Goal: Transaction & Acquisition: Purchase product/service

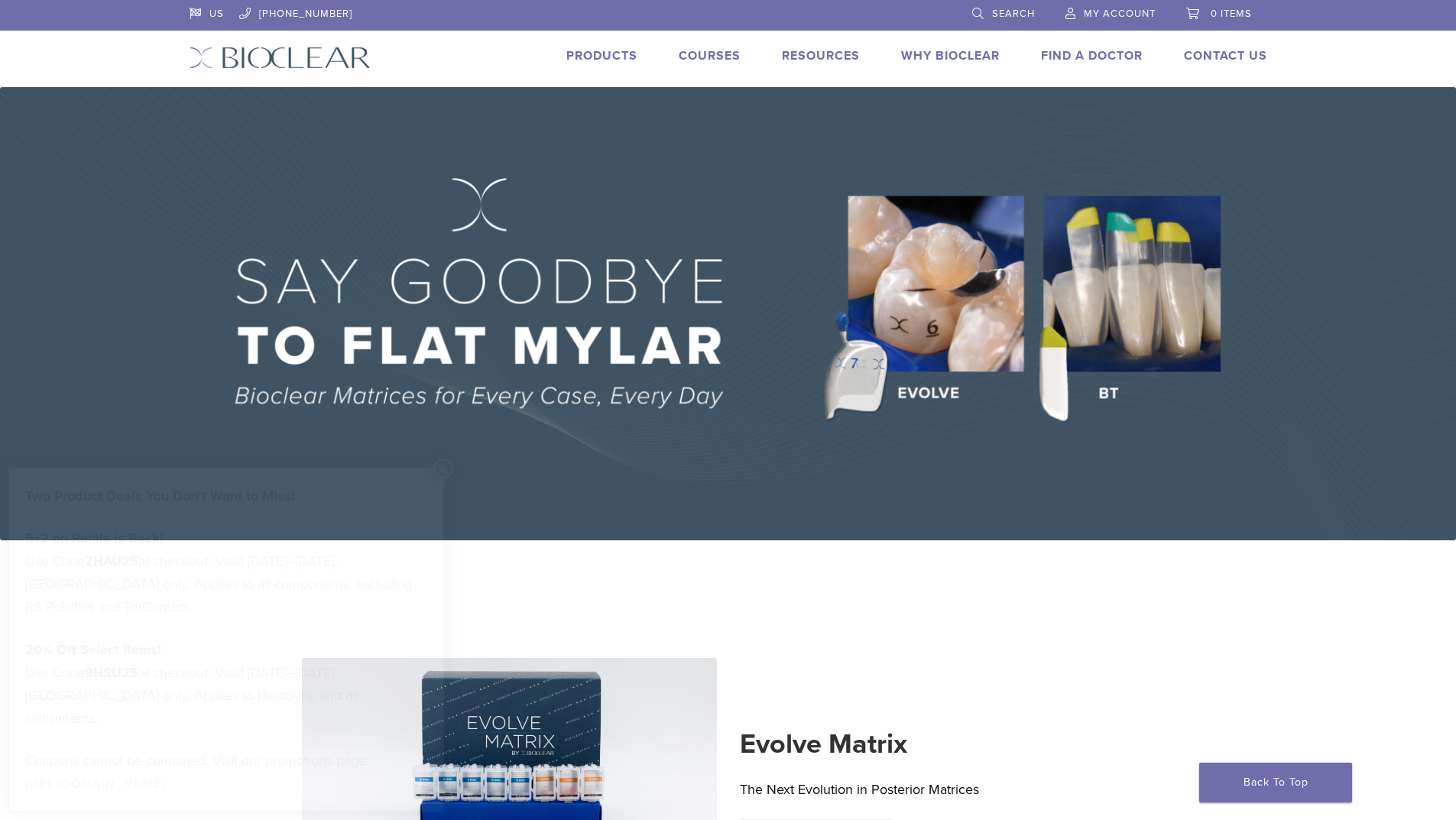
click at [1122, 11] on span "My Account" at bounding box center [1119, 14] width 72 height 13
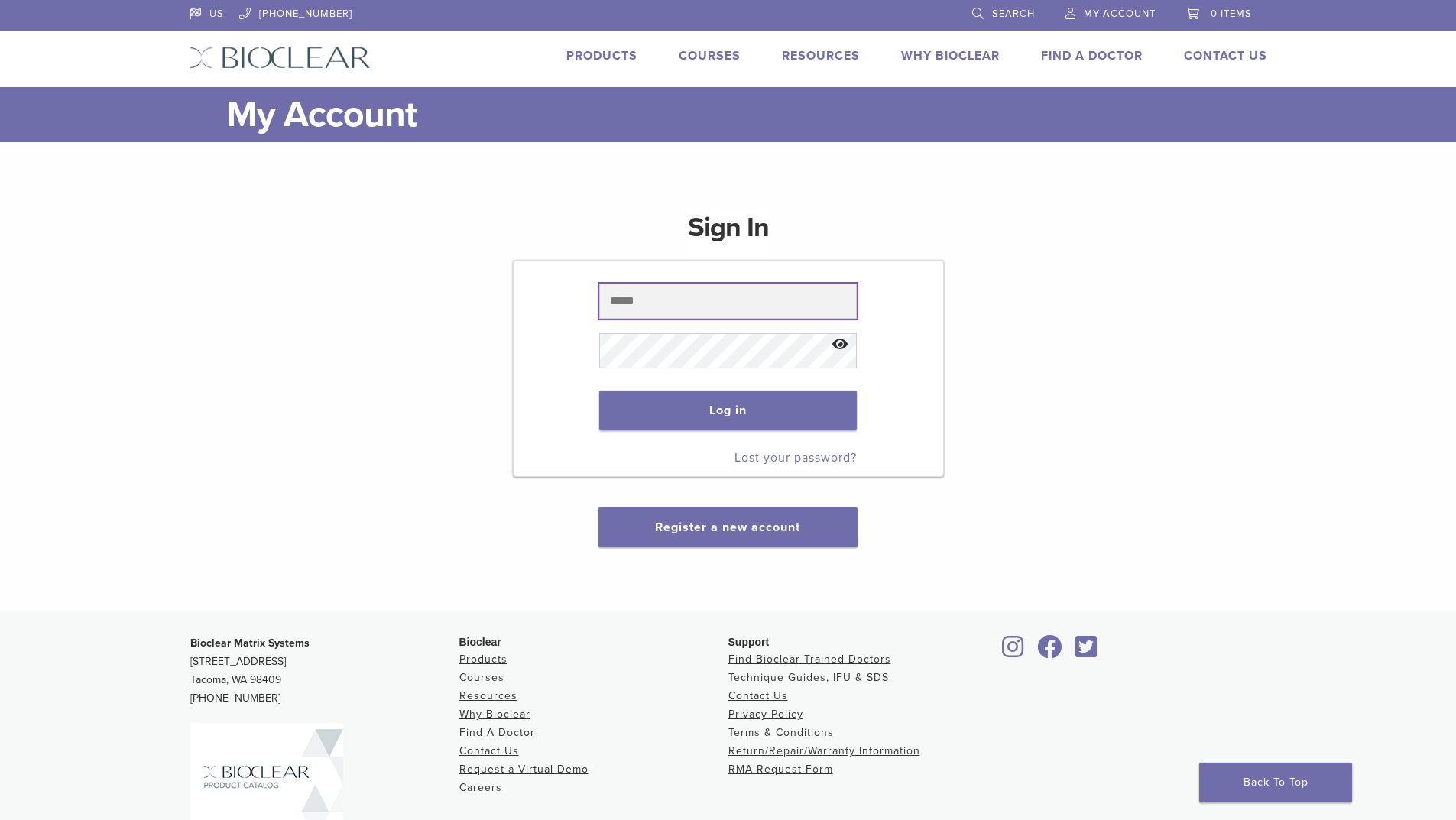
click at [638, 299] on input "text" at bounding box center [728, 300] width 257 height 35
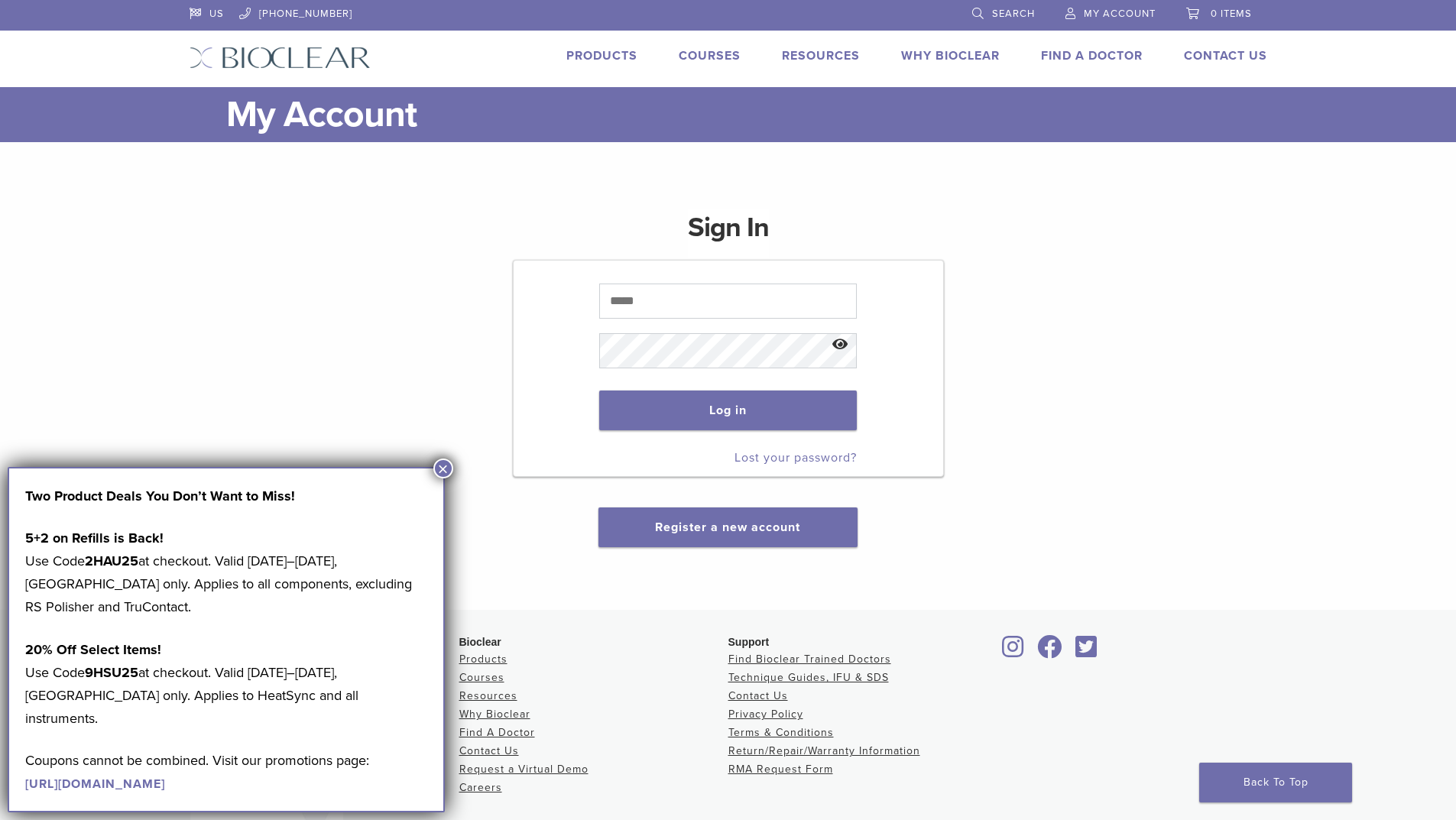
drag, startPoint x: 445, startPoint y: 469, endPoint x: 456, endPoint y: 476, distance: 13.0
click at [456, 476] on body "US [PHONE_NUMBER] Search My Account 0 items Cart No products in the cart. Back …" at bounding box center [728, 487] width 1456 height 976
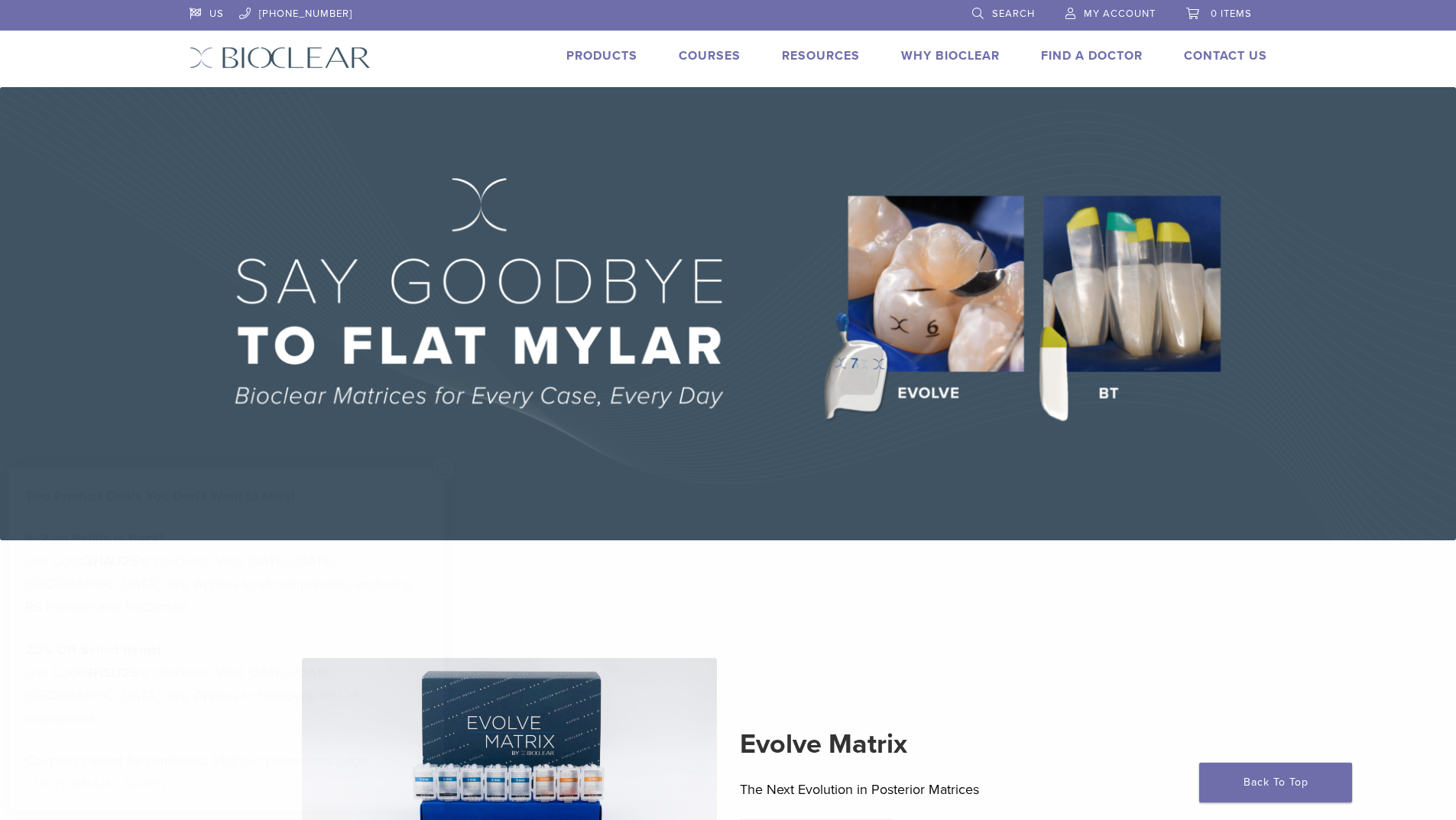
click at [1106, 8] on span "My Account" at bounding box center [1119, 14] width 72 height 13
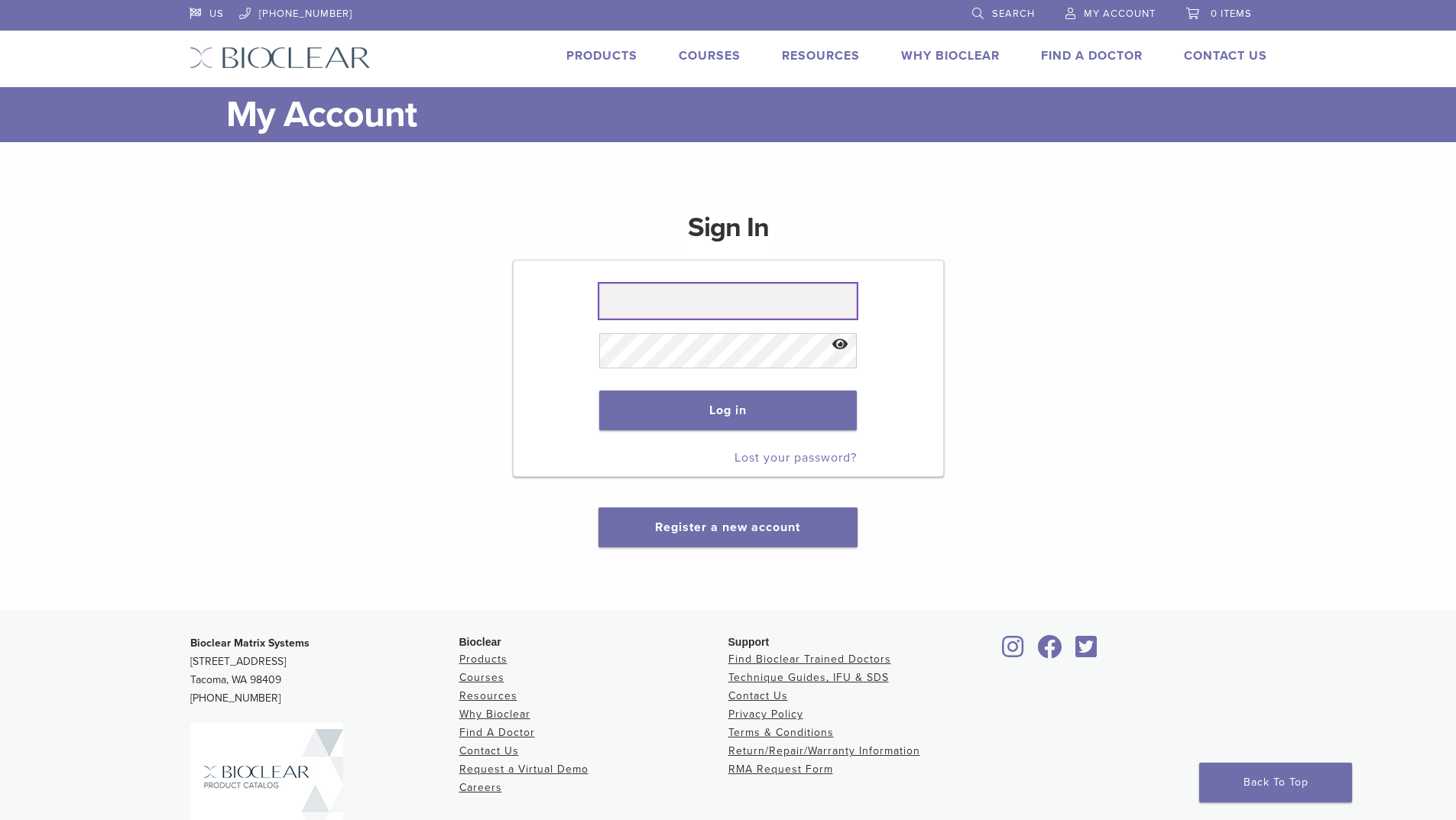
click at [654, 293] on input "text" at bounding box center [728, 300] width 257 height 35
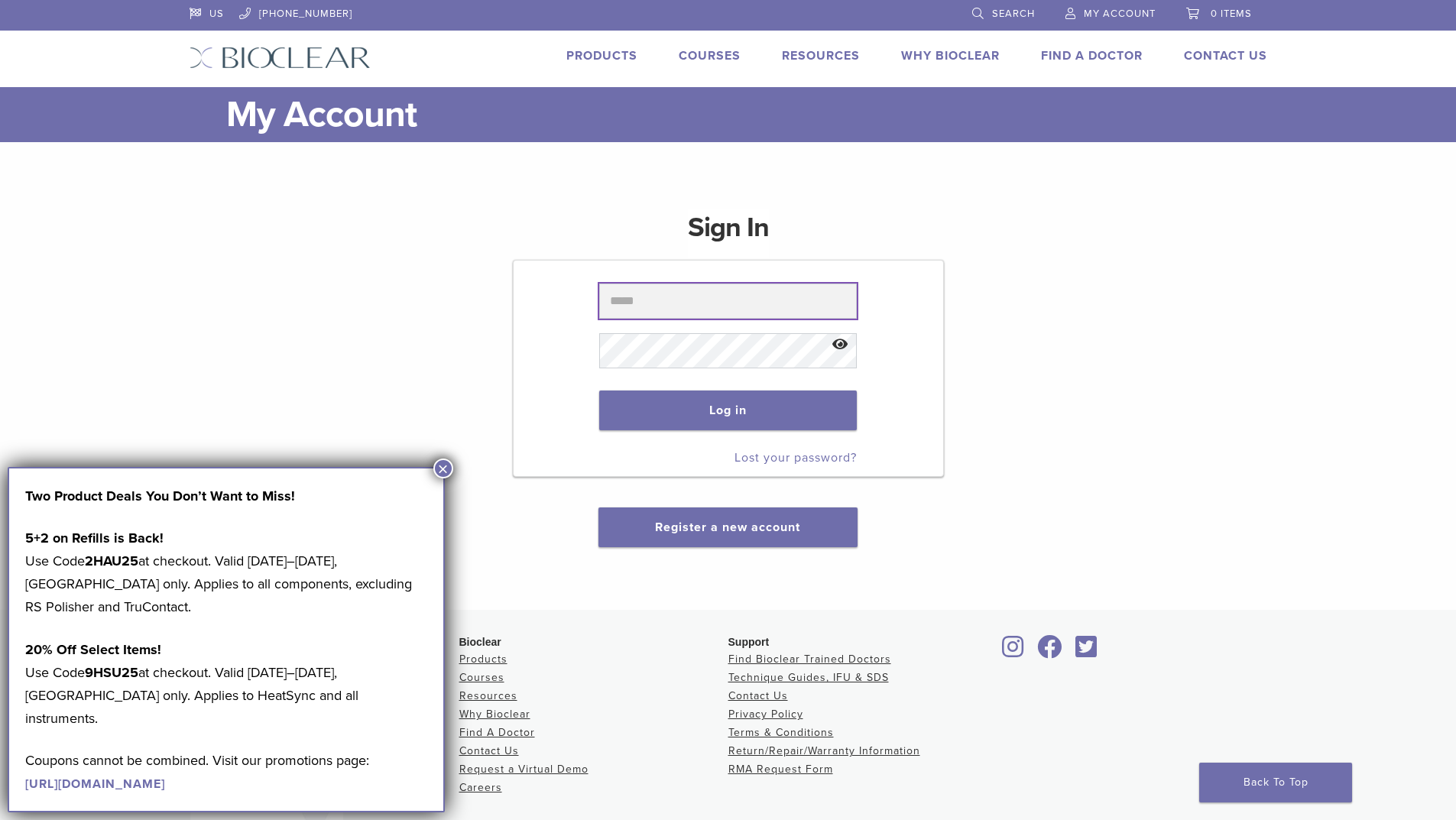
click at [688, 305] on input "text" at bounding box center [728, 300] width 257 height 35
type input "**********"
click at [709, 412] on button "Log in" at bounding box center [728, 410] width 257 height 39
click at [442, 469] on button "×" at bounding box center [443, 469] width 20 height 20
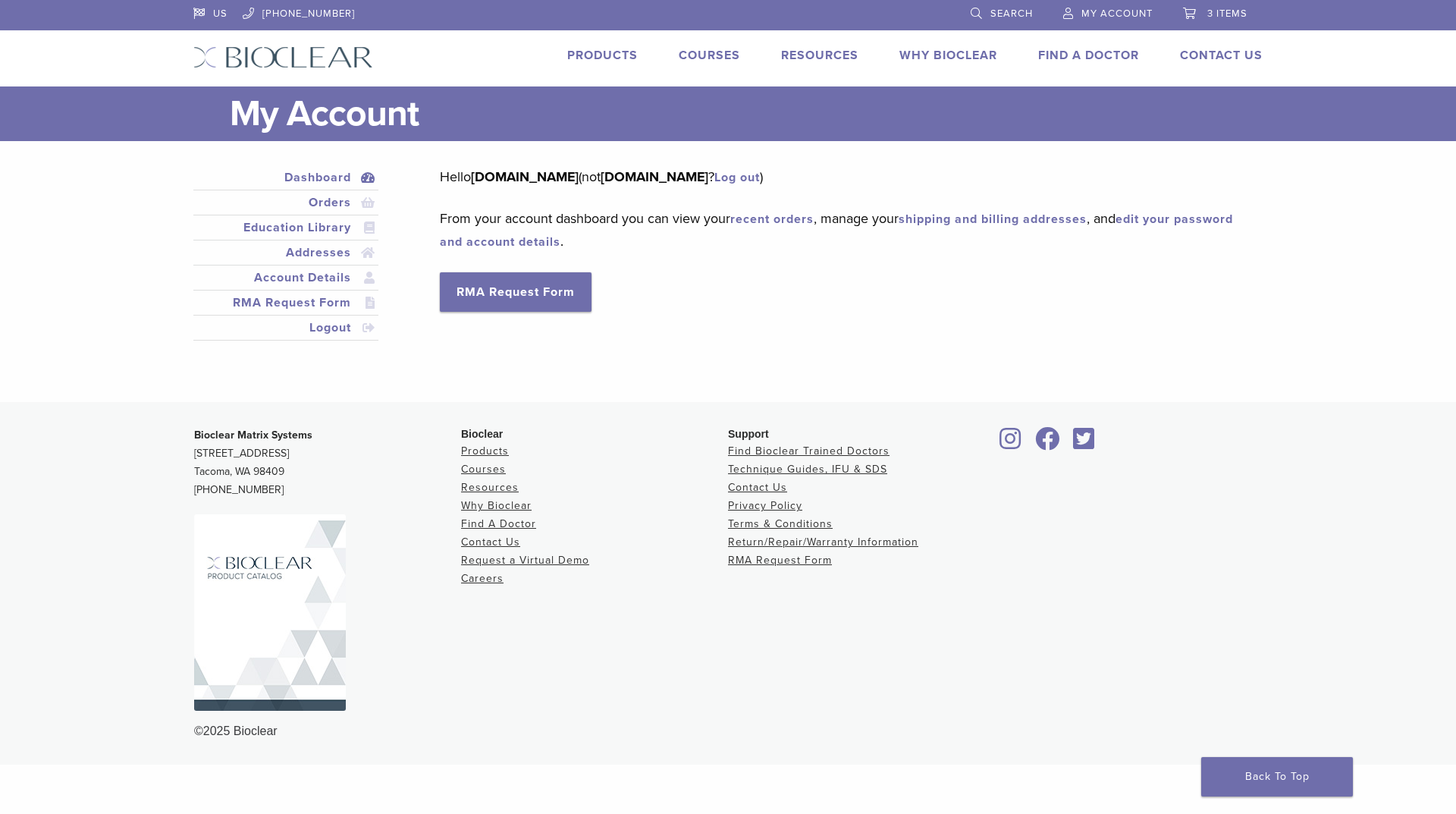
click at [1002, 219] on link "shipping and billing addresses" at bounding box center [993, 219] width 188 height 15
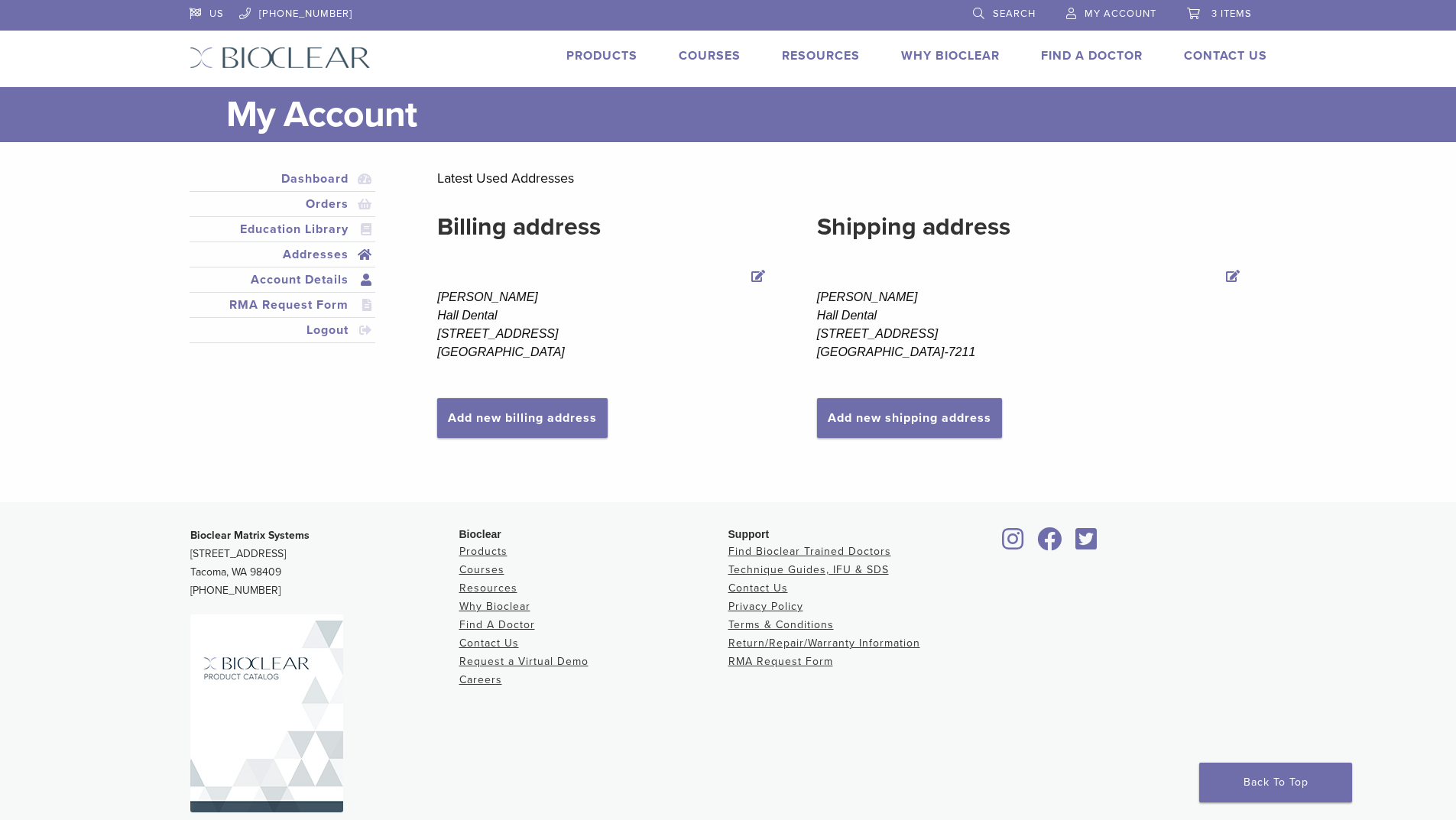
click at [301, 277] on link "Account Details" at bounding box center [282, 280] width 181 height 19
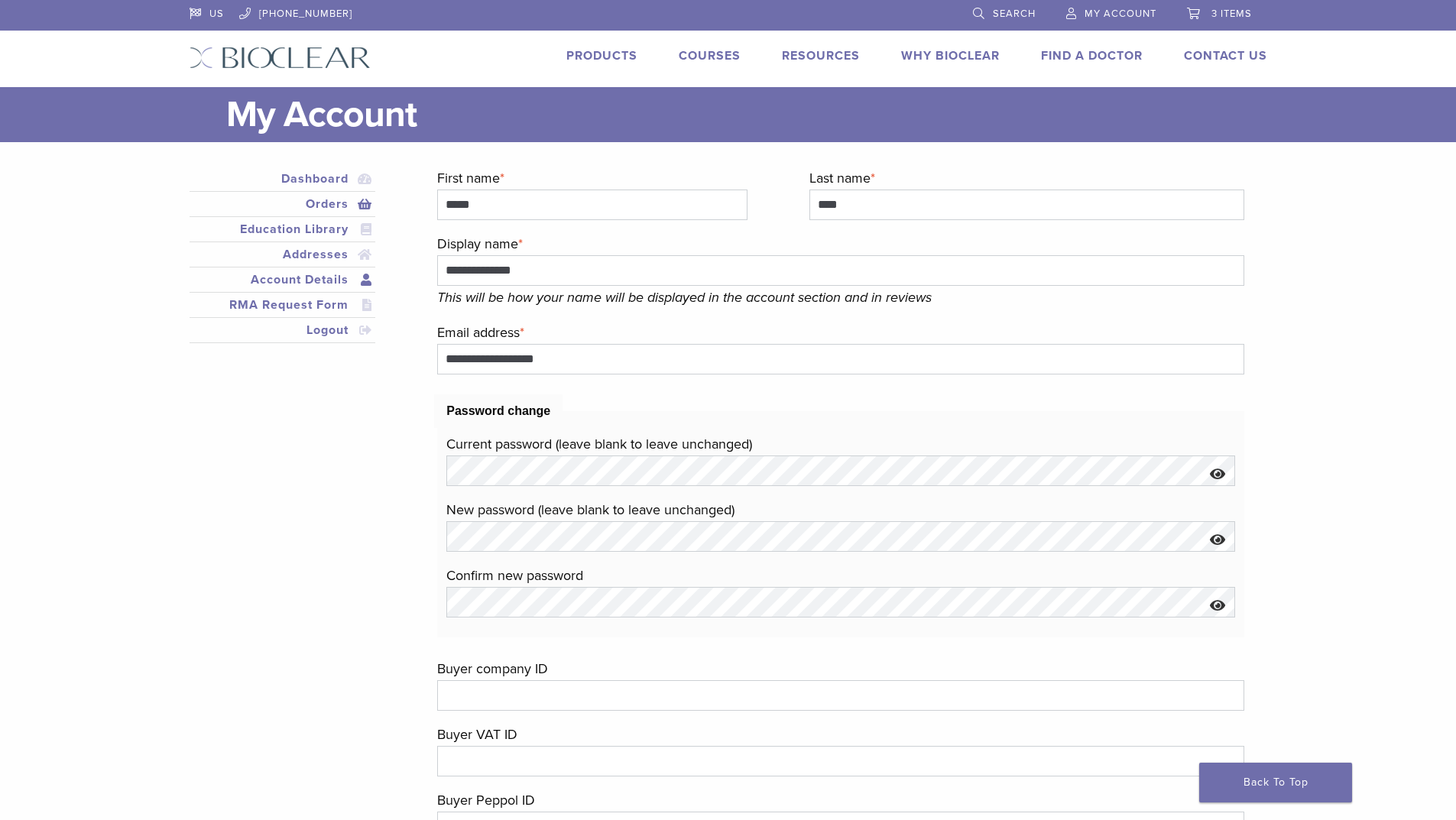
click at [327, 201] on link "Orders" at bounding box center [282, 204] width 181 height 19
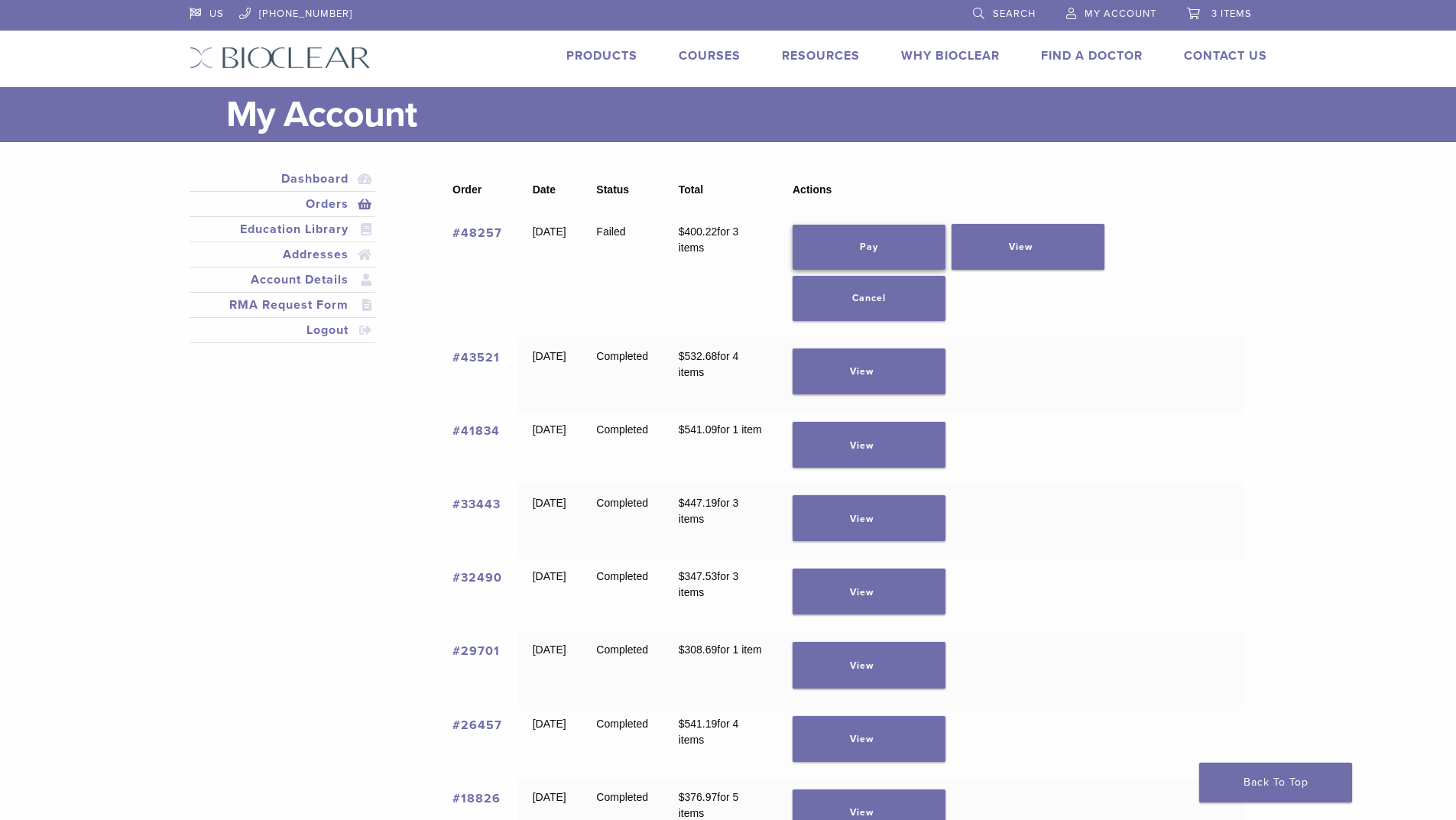
click at [914, 253] on link "Pay" at bounding box center [869, 247] width 153 height 45
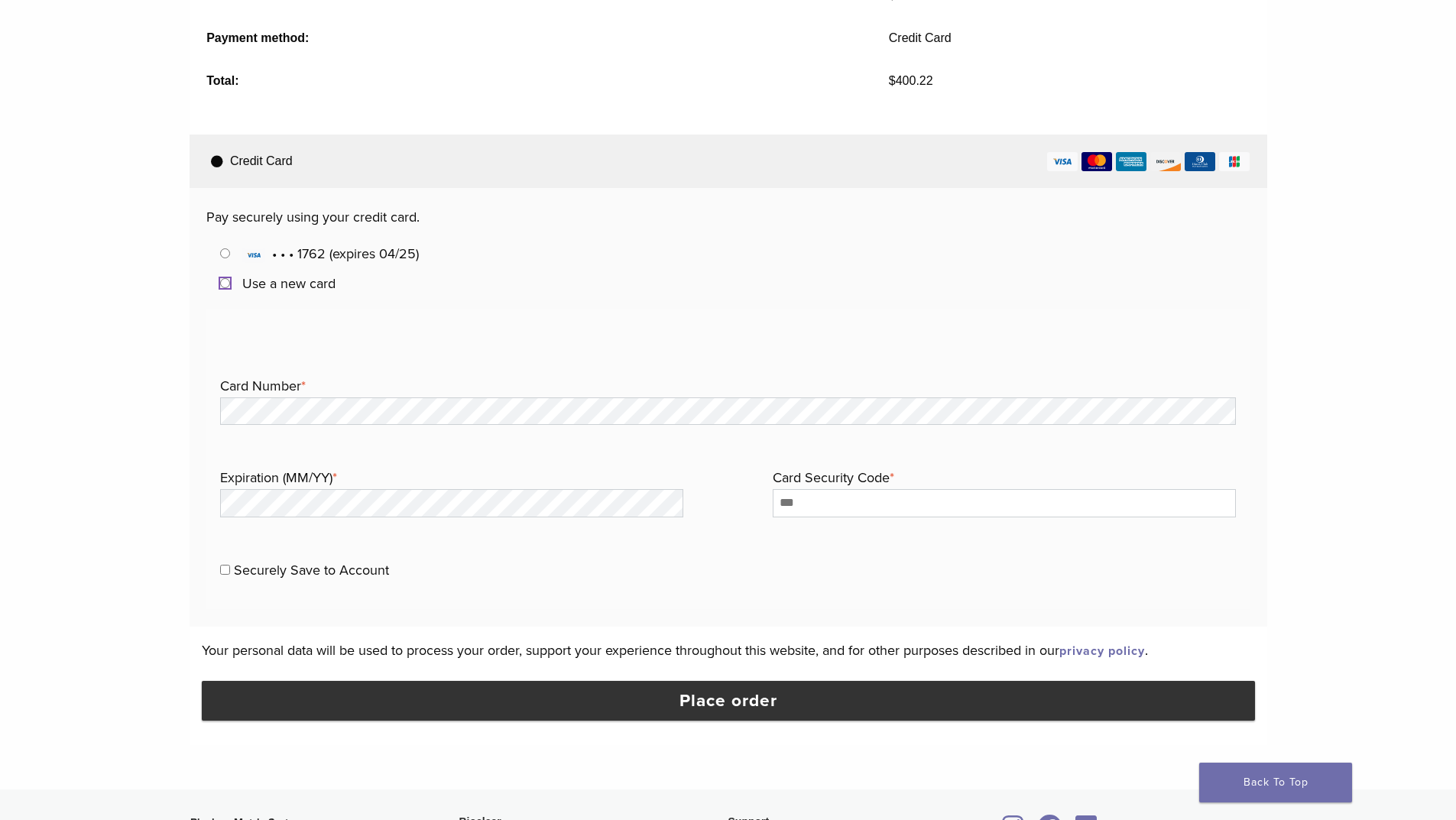
scroll to position [459, 0]
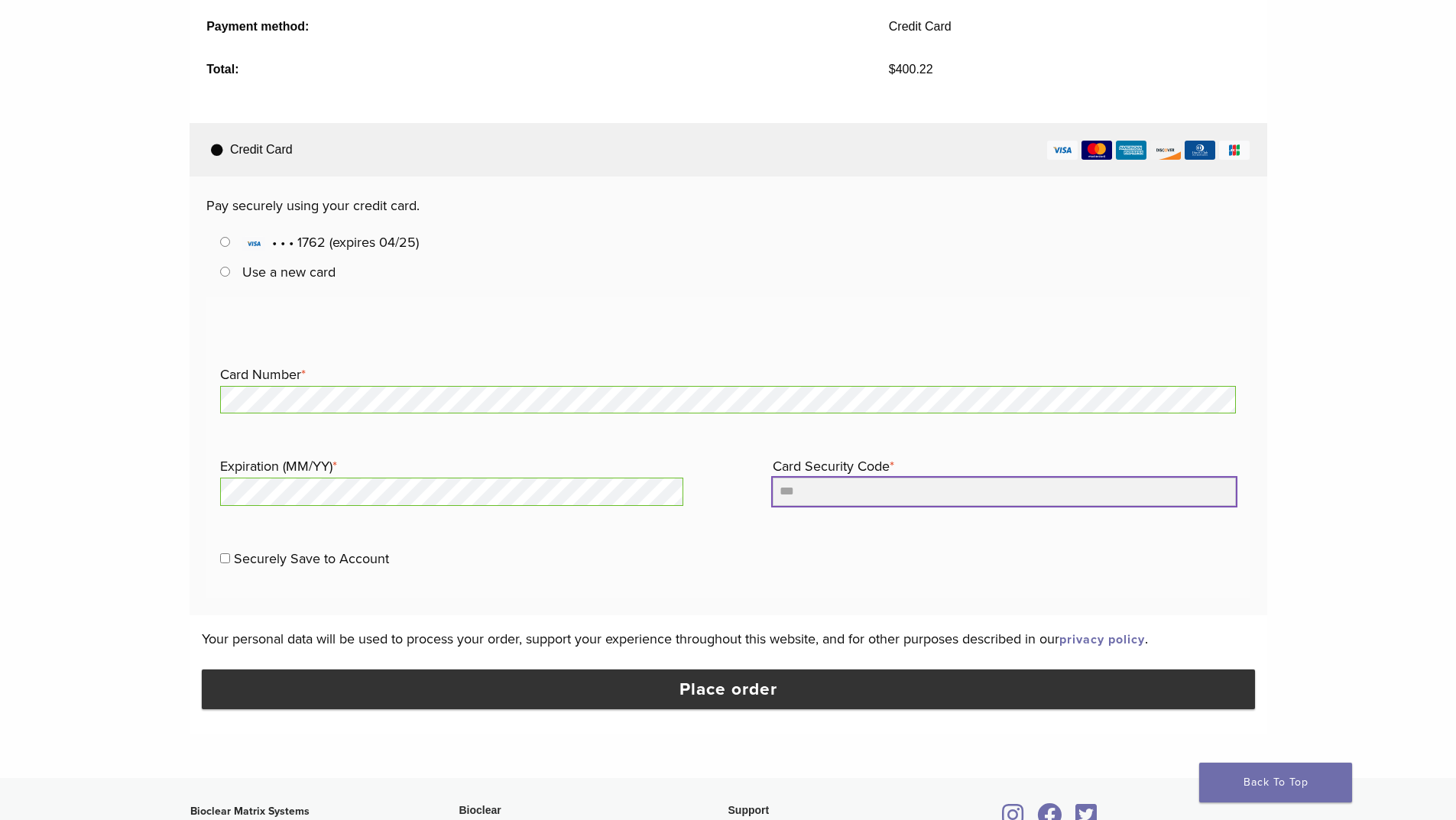
click at [793, 492] on input "Card Security Code *" at bounding box center [1004, 491] width 463 height 28
type input "***"
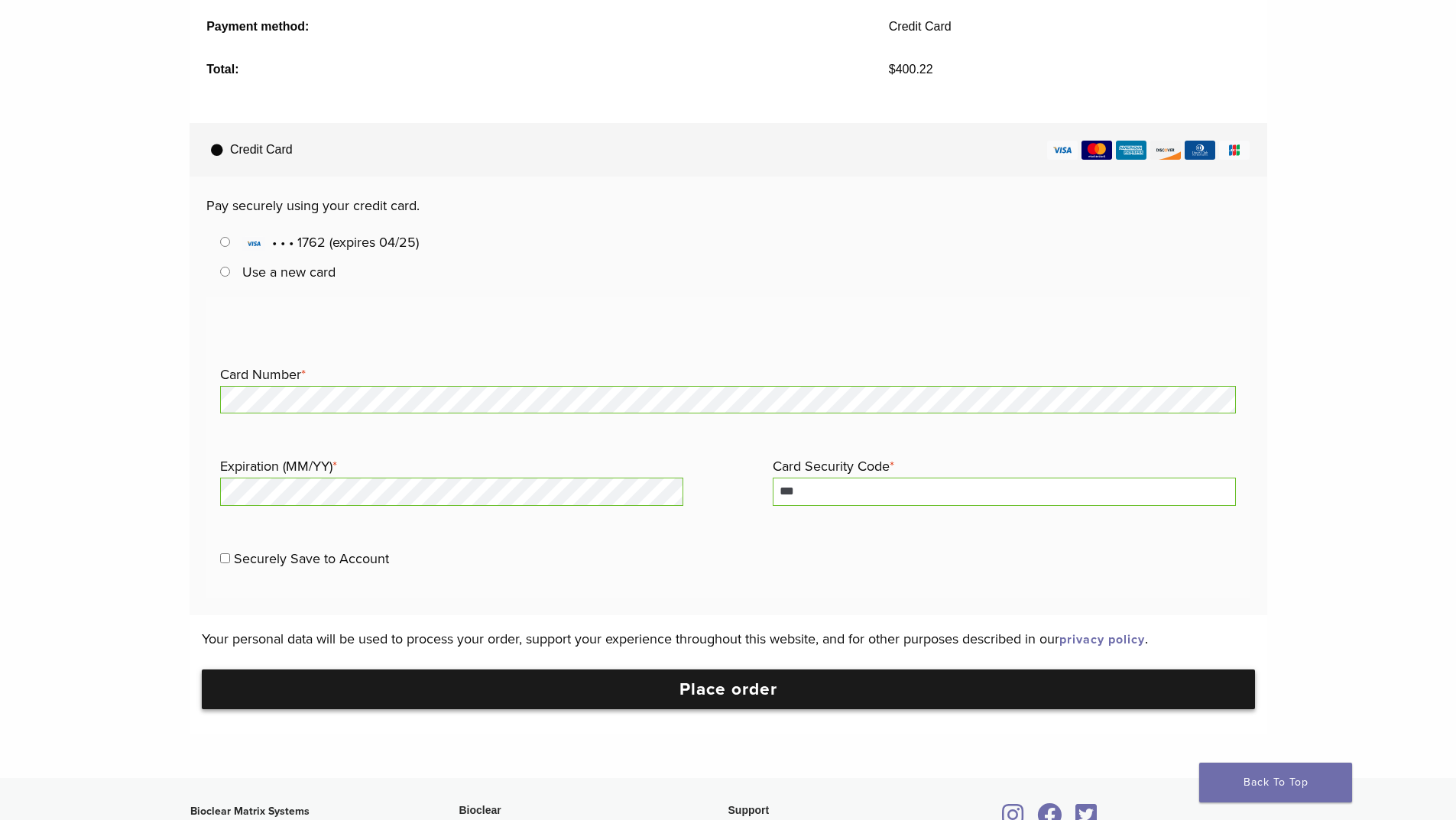
click at [617, 688] on button "Place order" at bounding box center [728, 689] width 1053 height 39
